Goal: Information Seeking & Learning: Learn about a topic

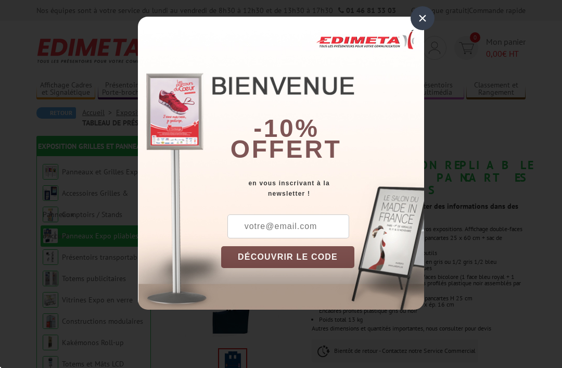
click at [421, 17] on div "×" at bounding box center [422, 18] width 24 height 24
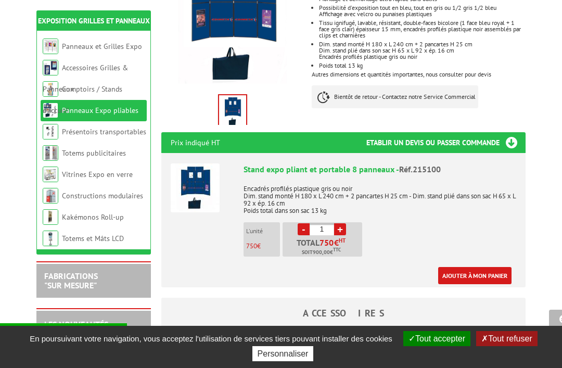
scroll to position [254, 0]
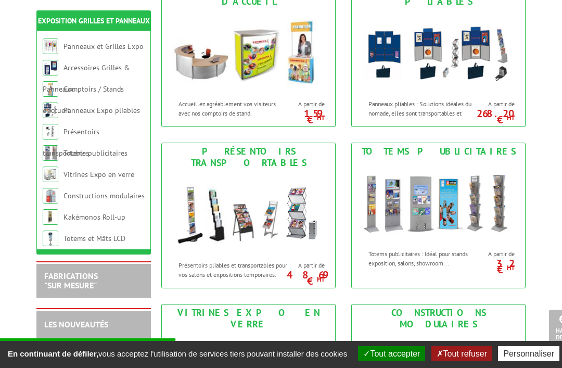
scroll to position [352, 0]
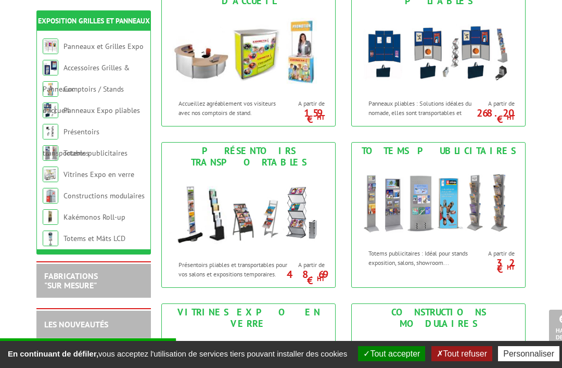
click at [445, 213] on img at bounding box center [438, 201] width 173 height 84
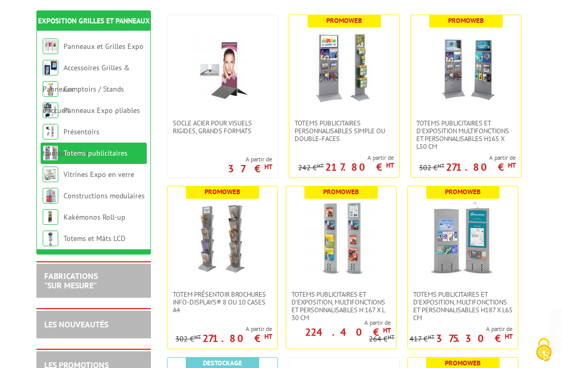
scroll to position [217, 0]
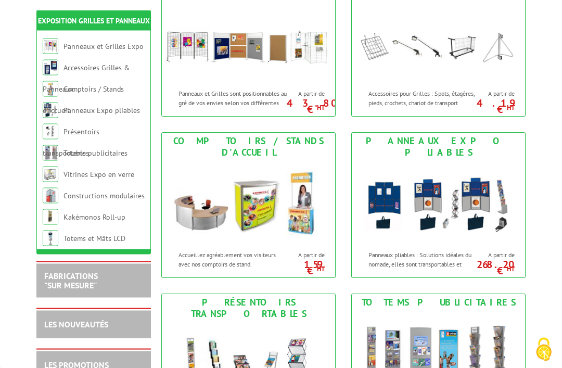
scroll to position [200, 0]
click at [477, 215] on img at bounding box center [438, 203] width 173 height 84
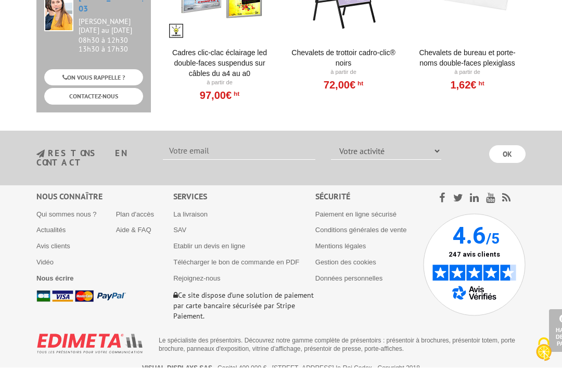
scroll to position [1044, 0]
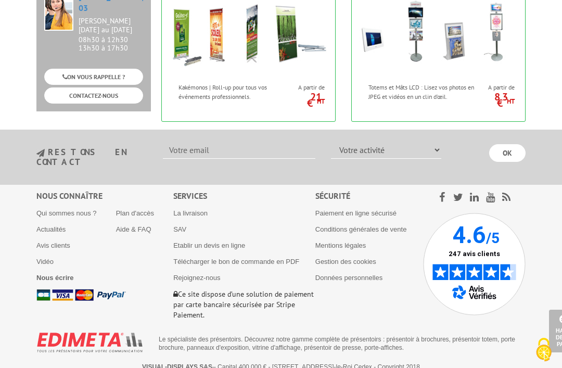
scroll to position [840, 0]
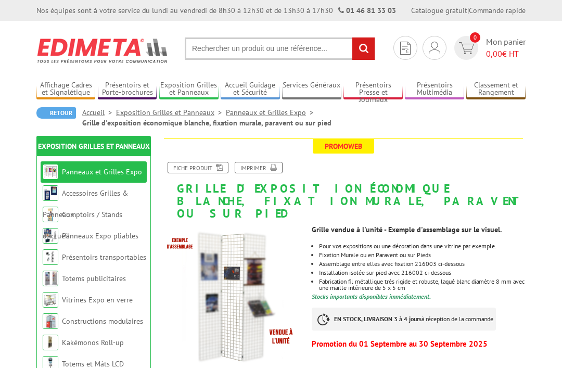
click at [462, 269] on li "Installation isolée sur pied avec 216002 ci-dessous" at bounding box center [422, 272] width 206 height 6
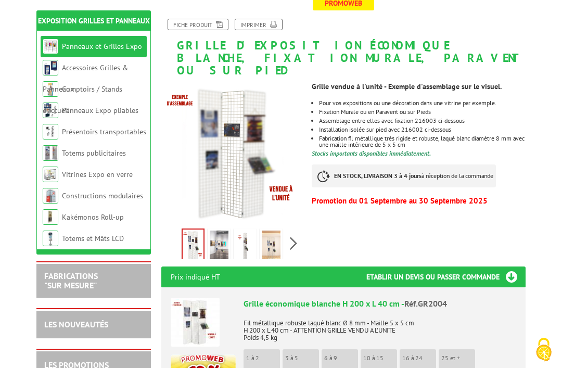
scroll to position [154, 0]
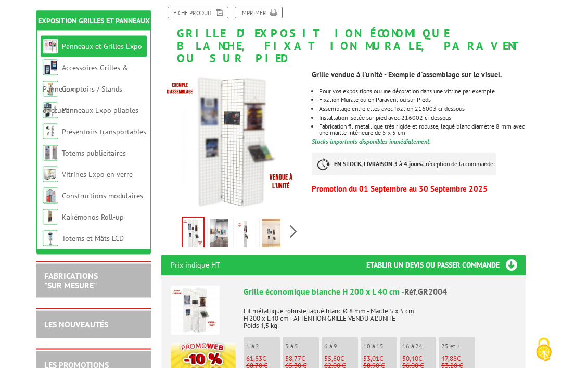
click at [483, 276] on li "Promotion du [DATE] au [DATE] Grille économique blanche H 200 x L 40 cm - Réf.G…" at bounding box center [343, 355] width 345 height 158
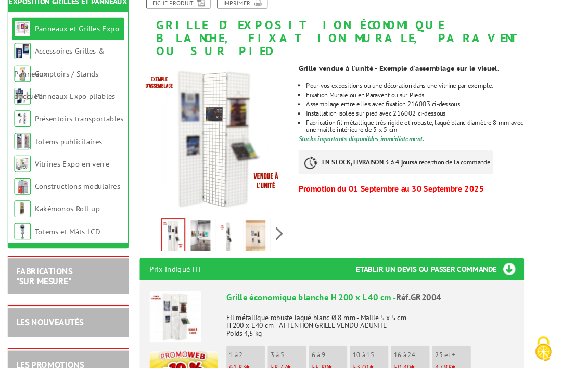
scroll to position [146, 0]
